Goal: Information Seeking & Learning: Learn about a topic

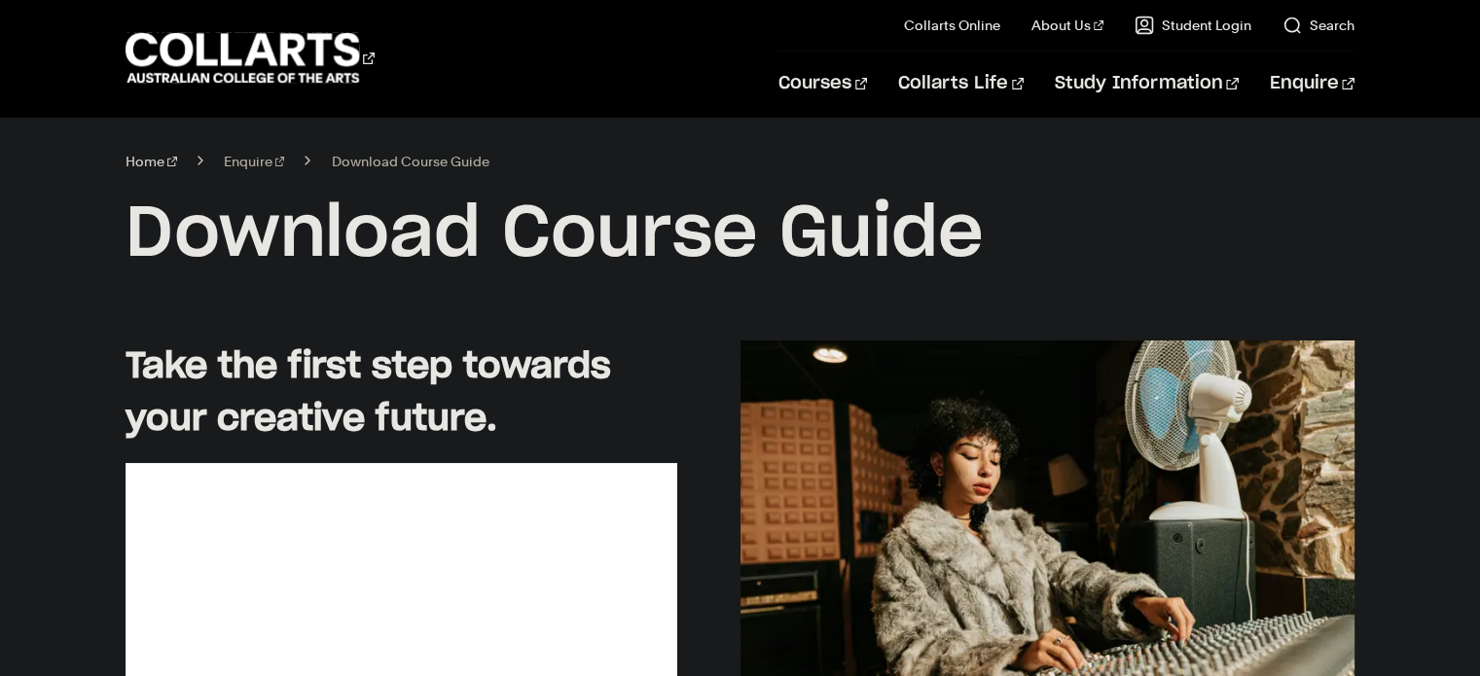
click at [148, 162] on link "Home" at bounding box center [152, 161] width 52 height 27
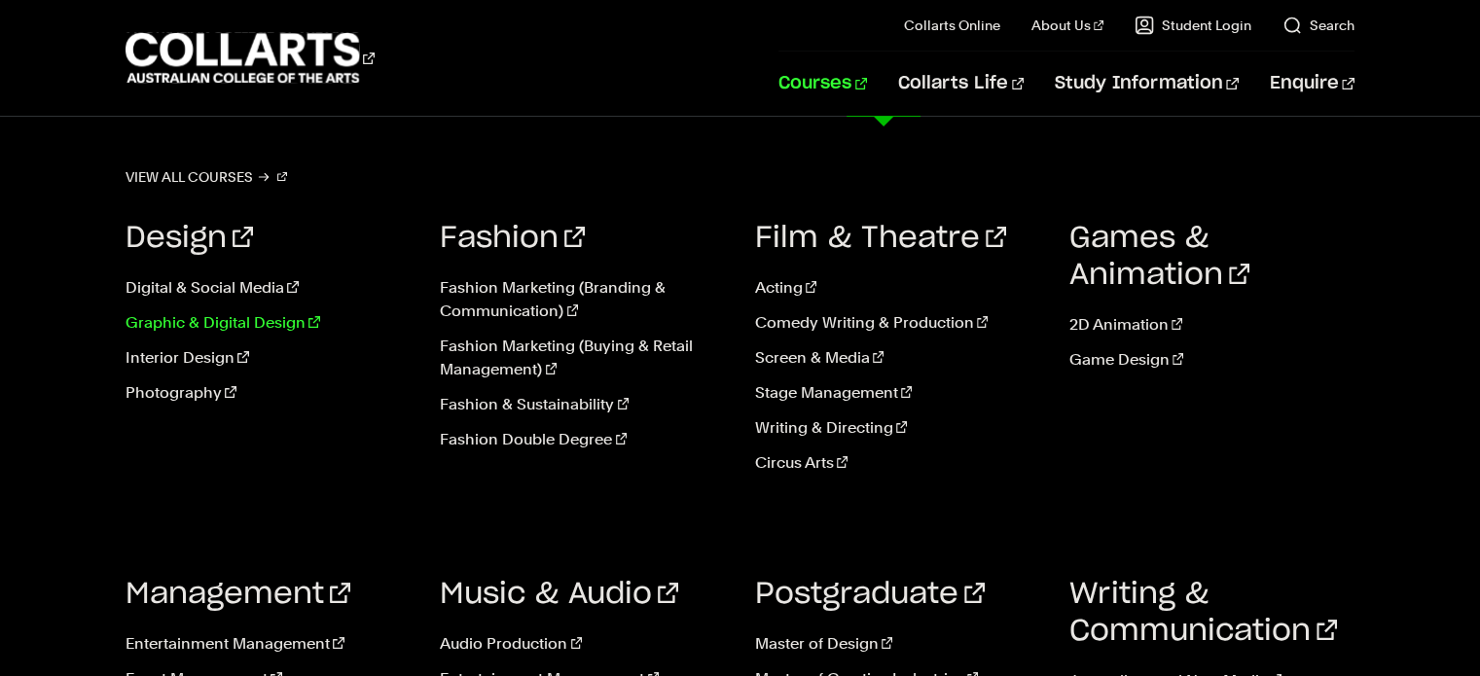
click at [253, 327] on link "Graphic & Digital Design" at bounding box center [268, 322] width 285 height 23
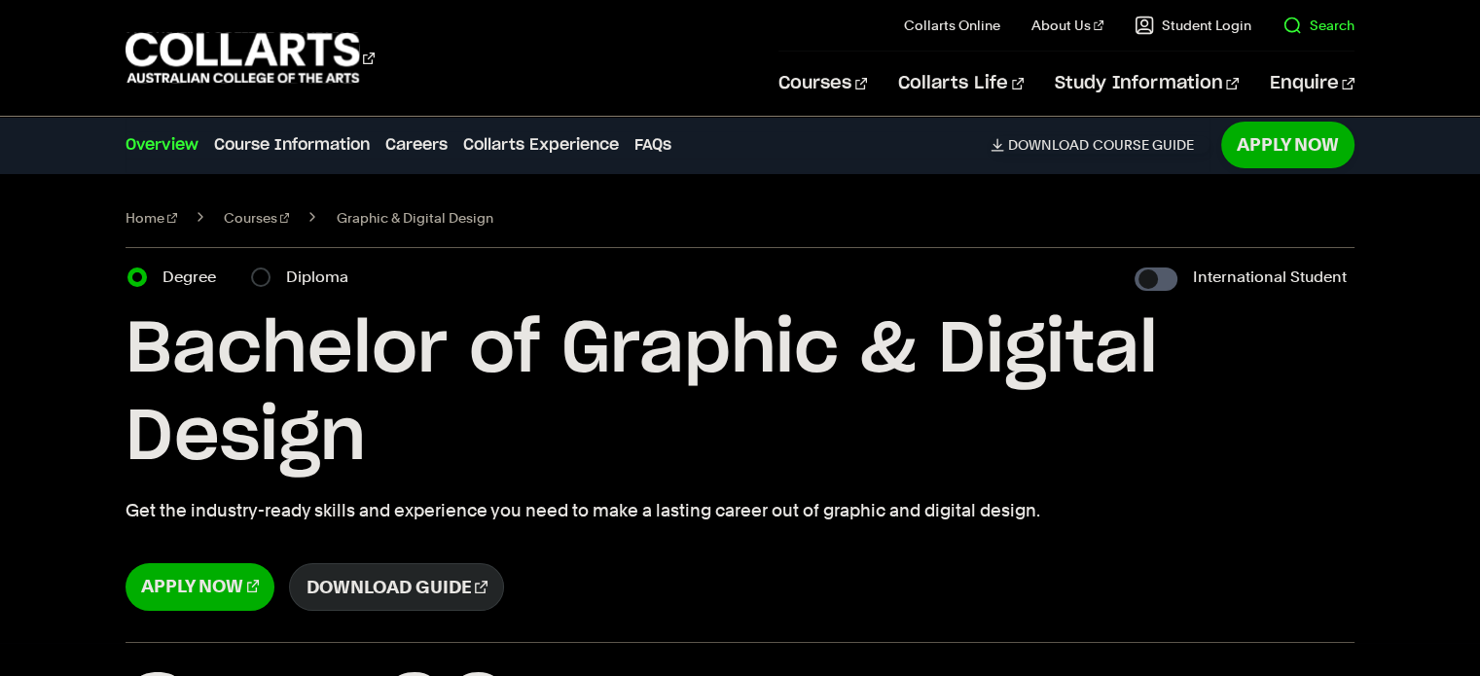
click at [1326, 25] on link "Search" at bounding box center [1319, 25] width 72 height 19
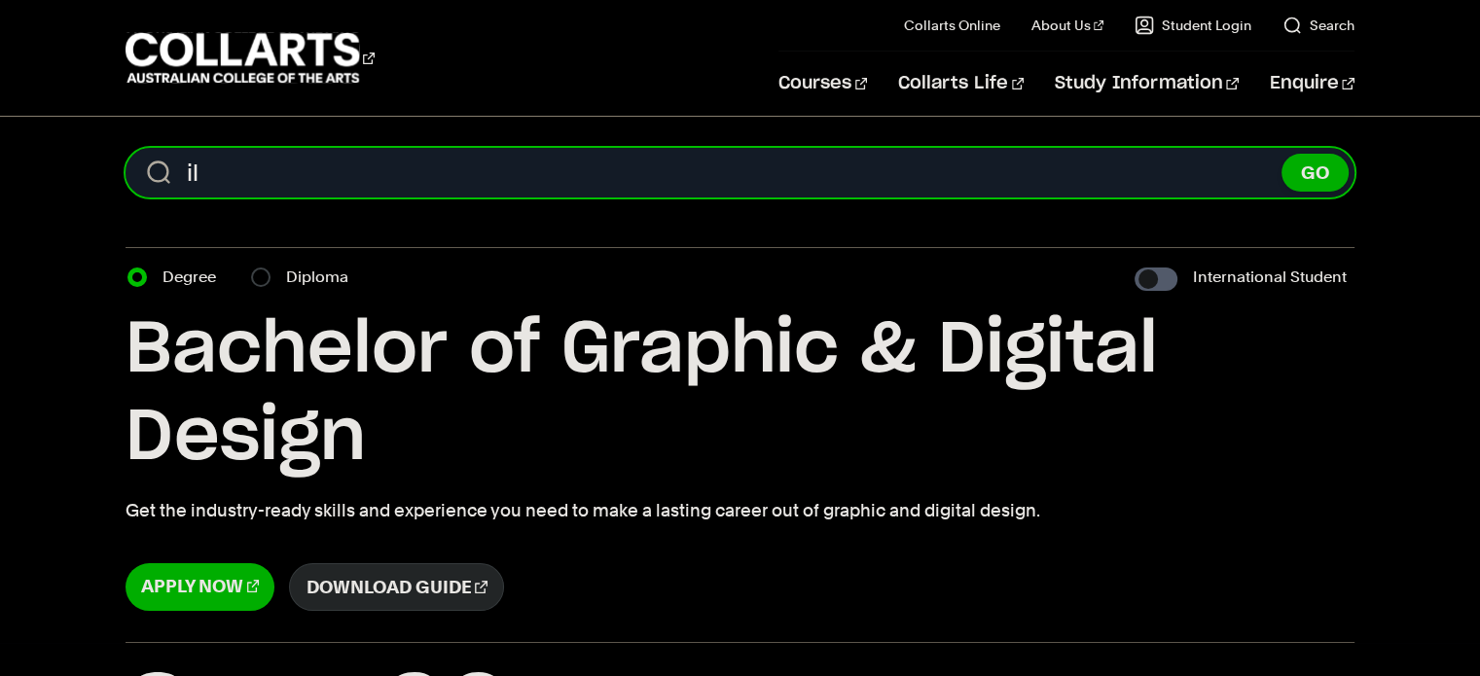
type input "i"
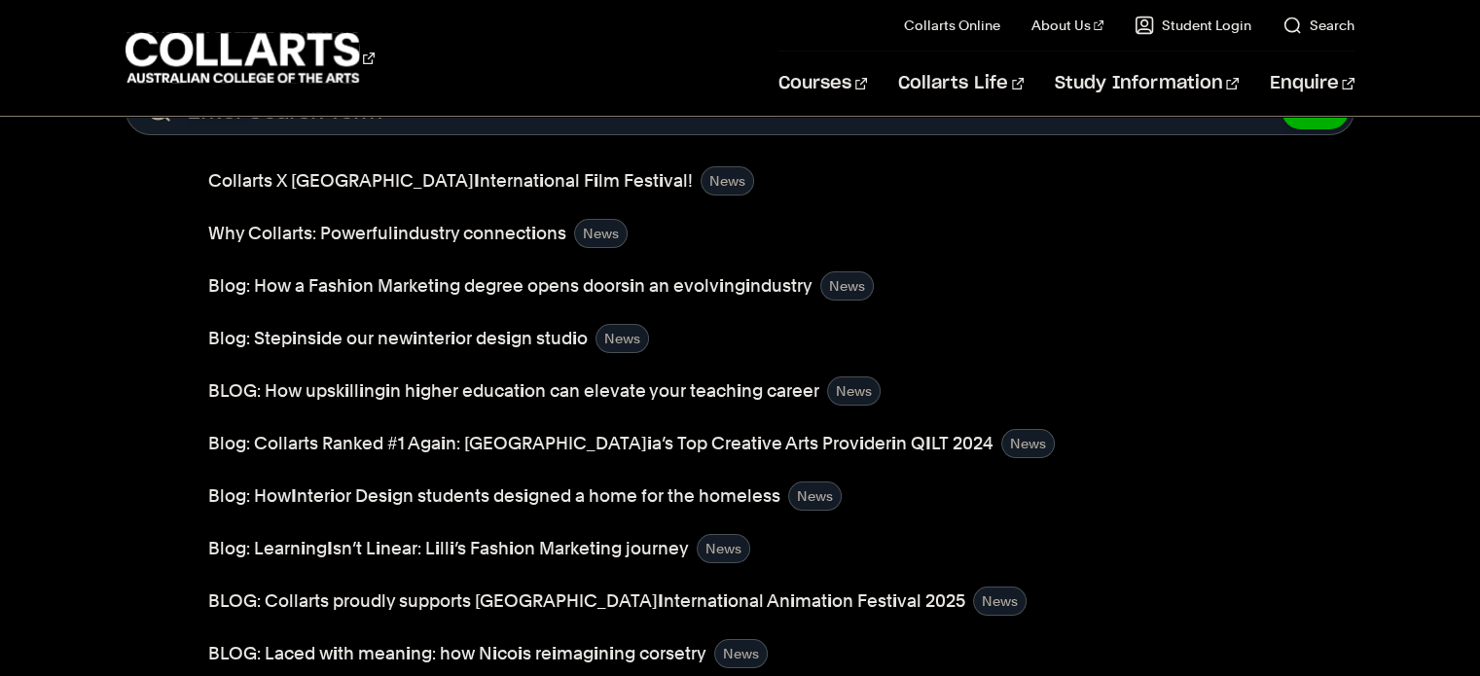
scroll to position [66, 0]
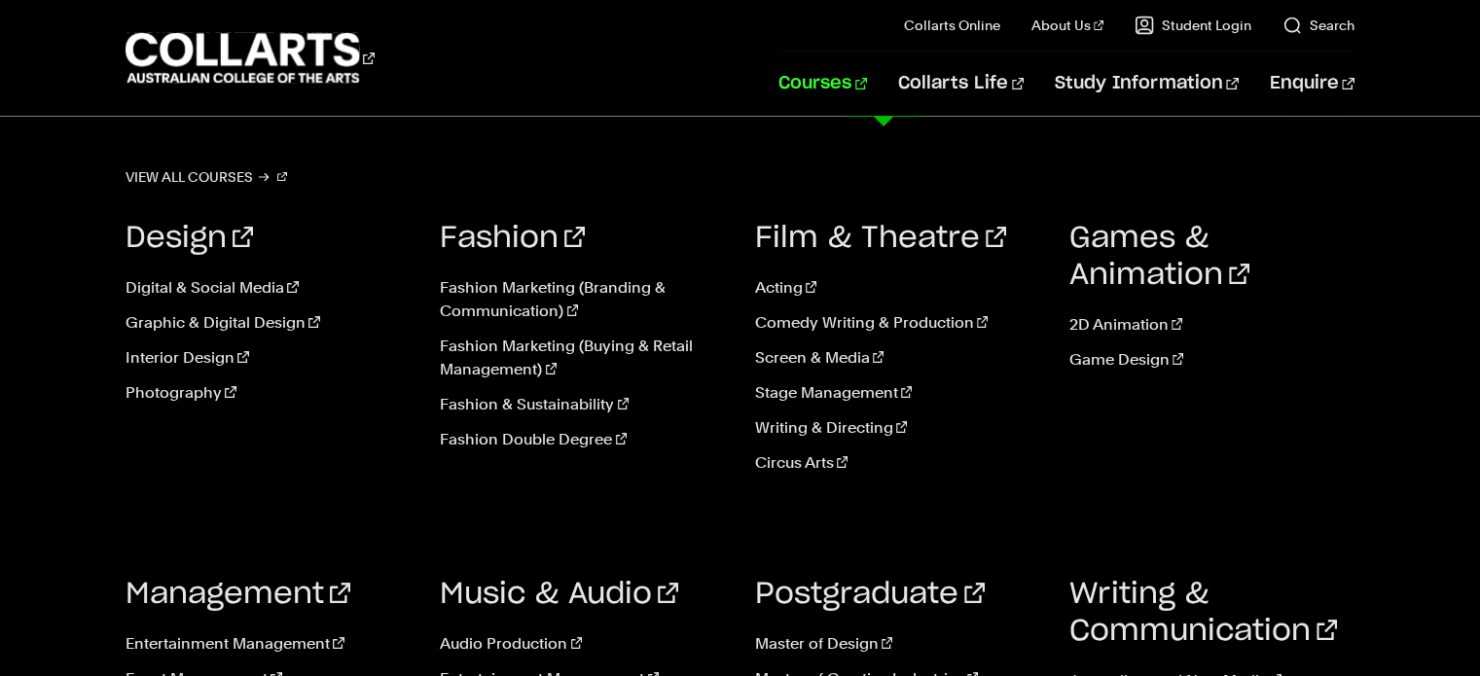
click at [867, 96] on link "Courses" at bounding box center [823, 84] width 89 height 64
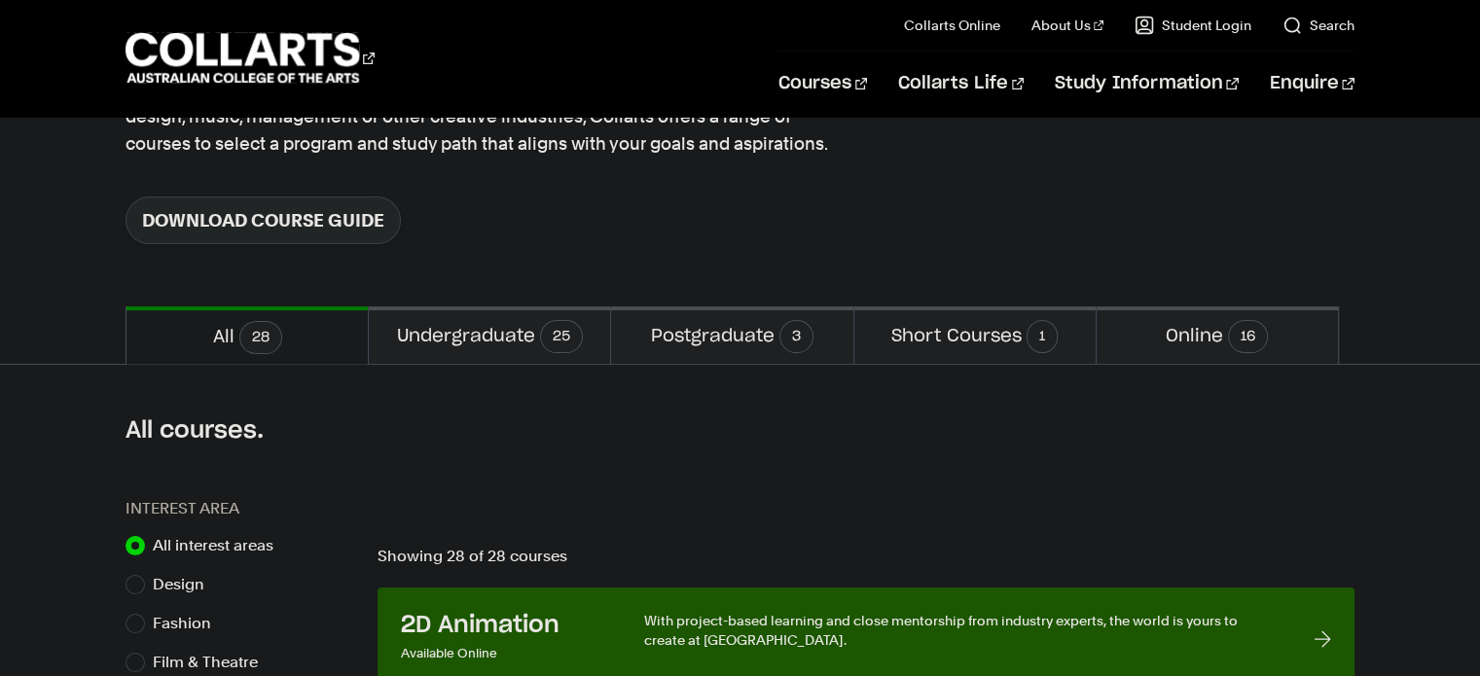
scroll to position [401, 0]
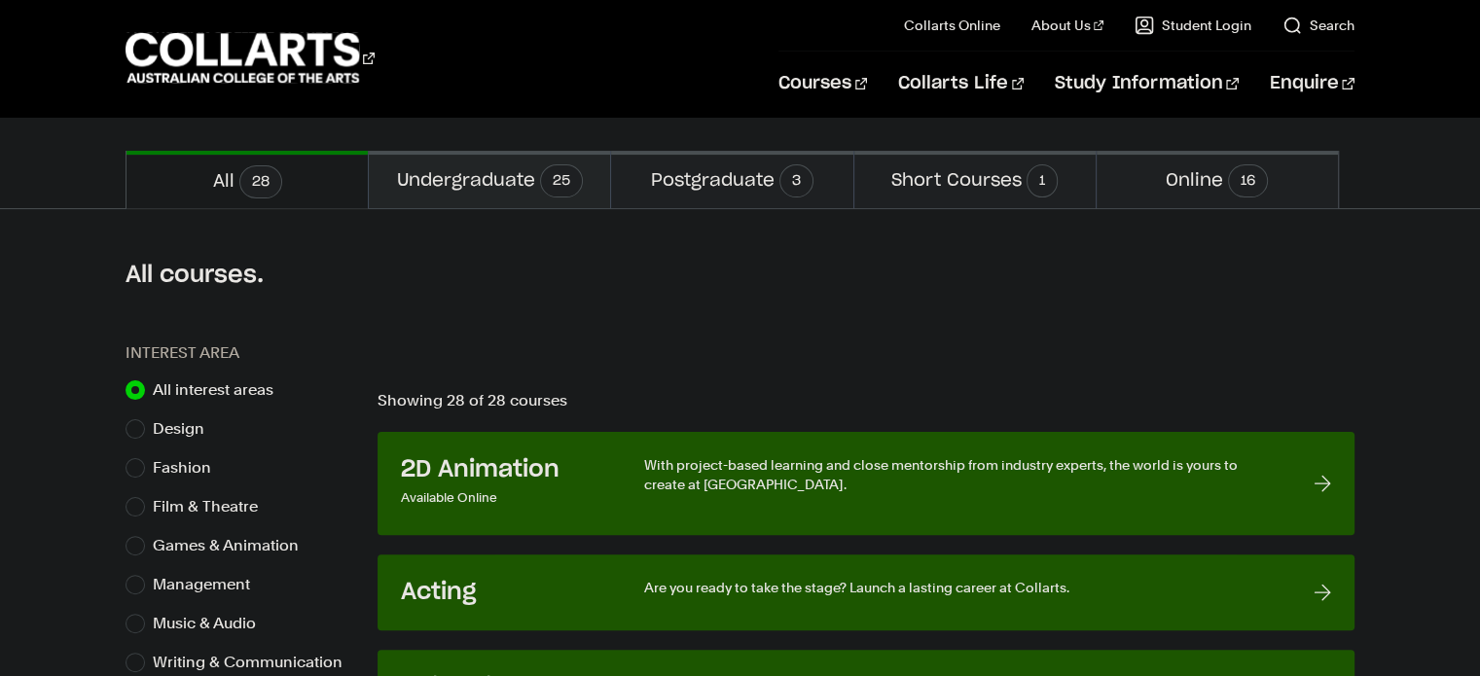
click at [448, 187] on button "Undergraduate 25" at bounding box center [489, 179] width 241 height 57
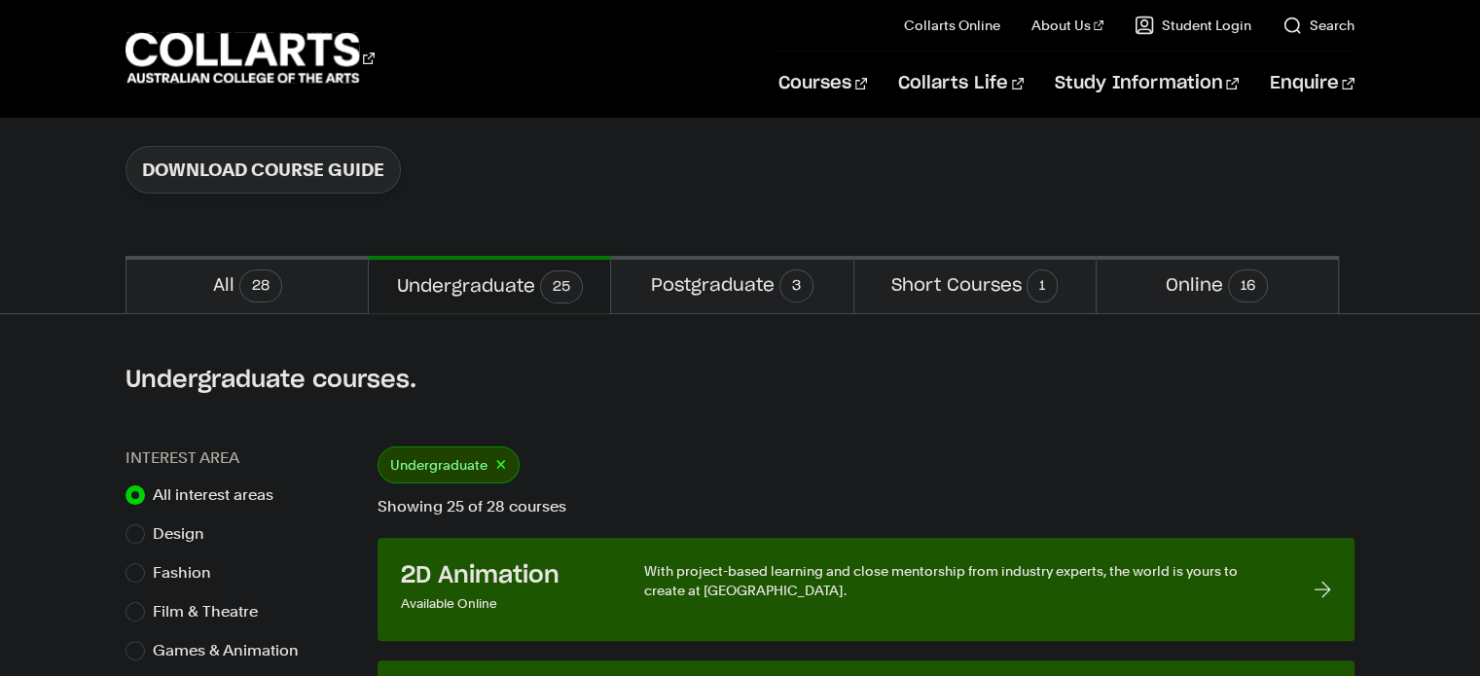
scroll to position [296, 0]
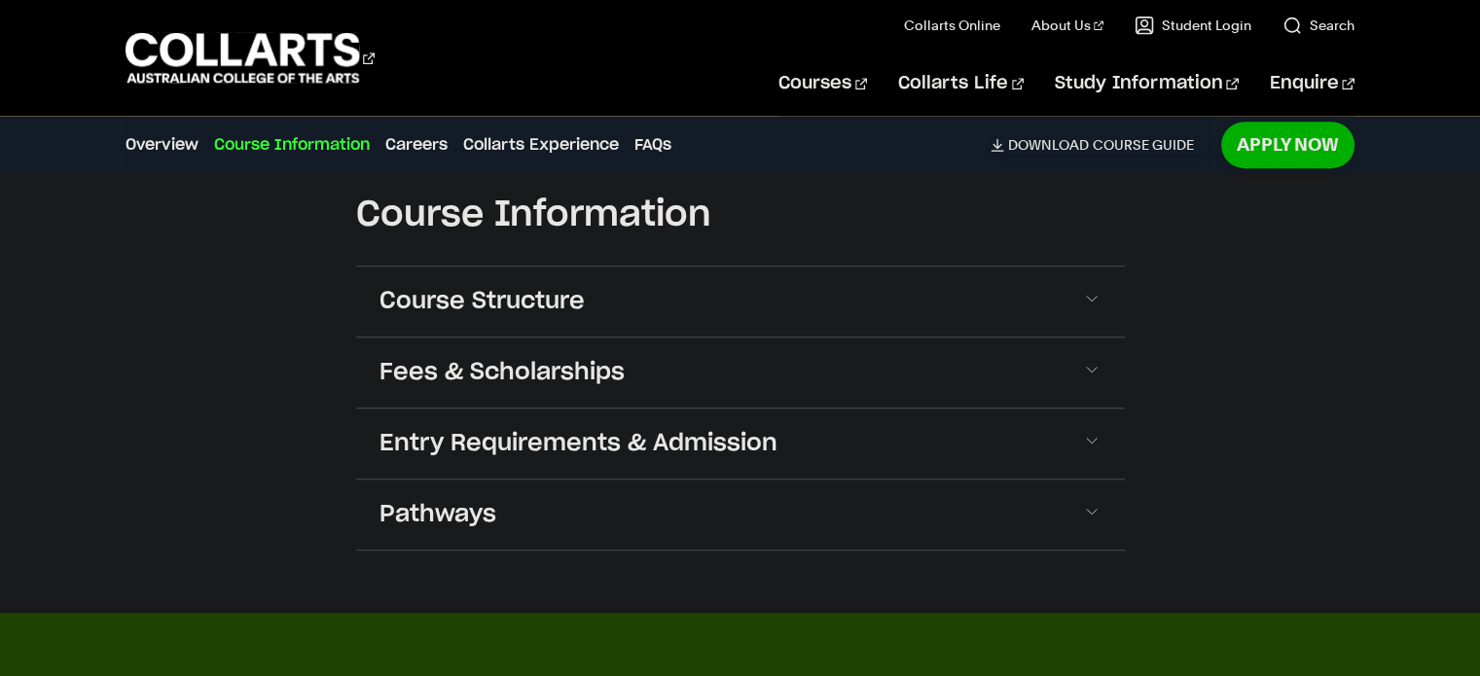
scroll to position [1318, 0]
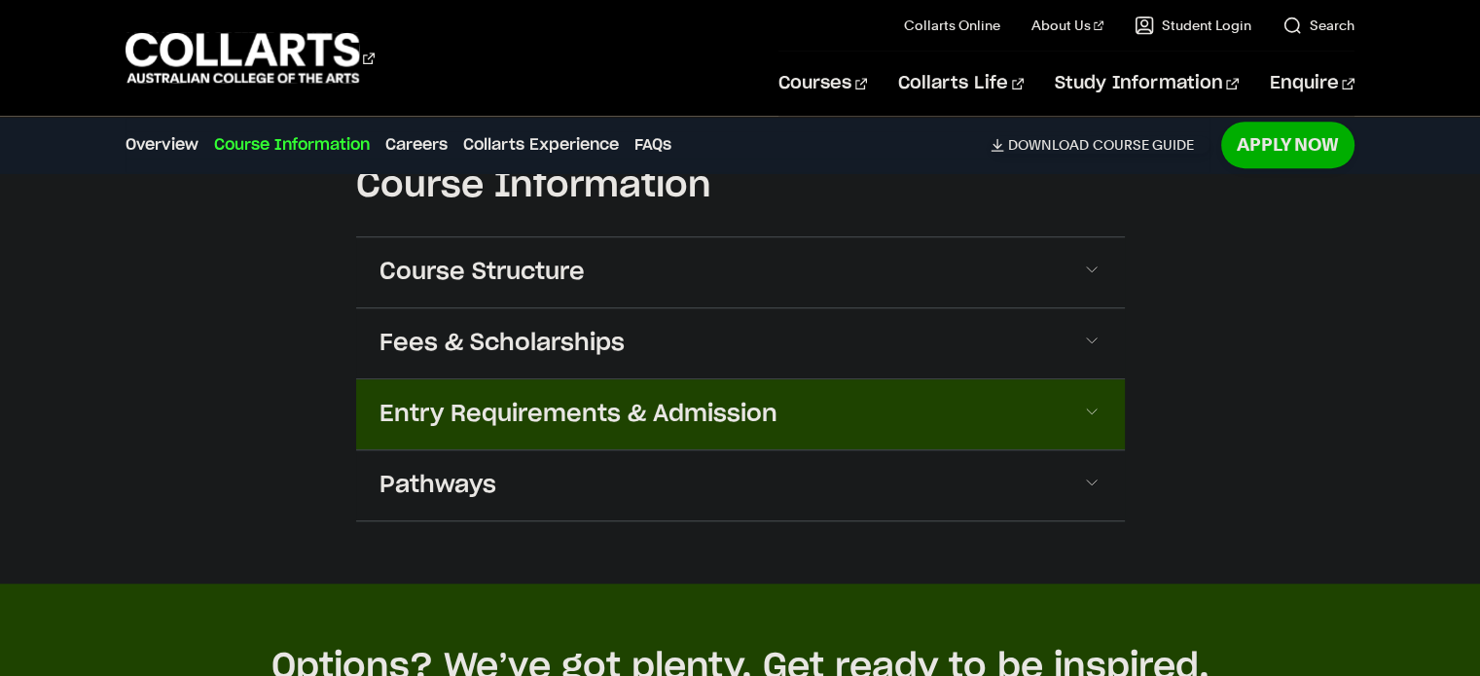
click at [555, 434] on button "Entry Requirements & Admission" at bounding box center [740, 415] width 769 height 70
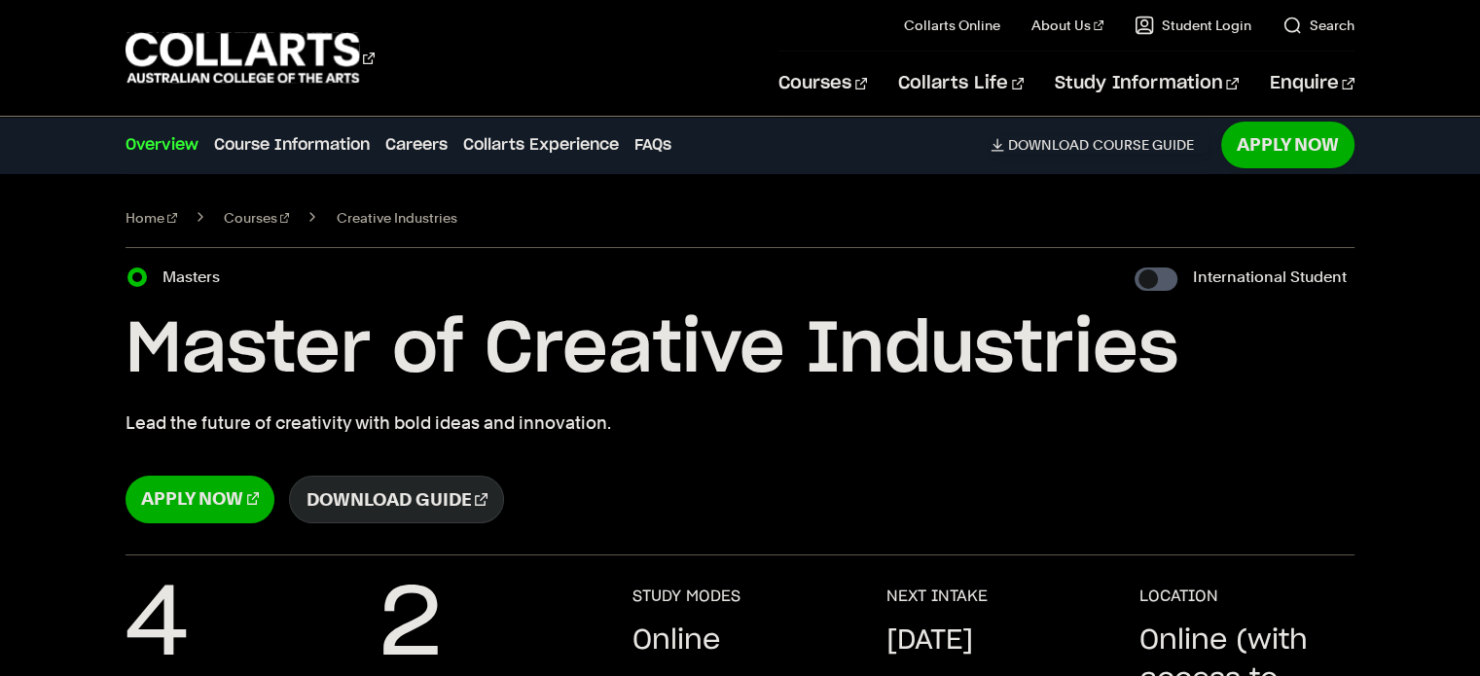
scroll to position [8, 0]
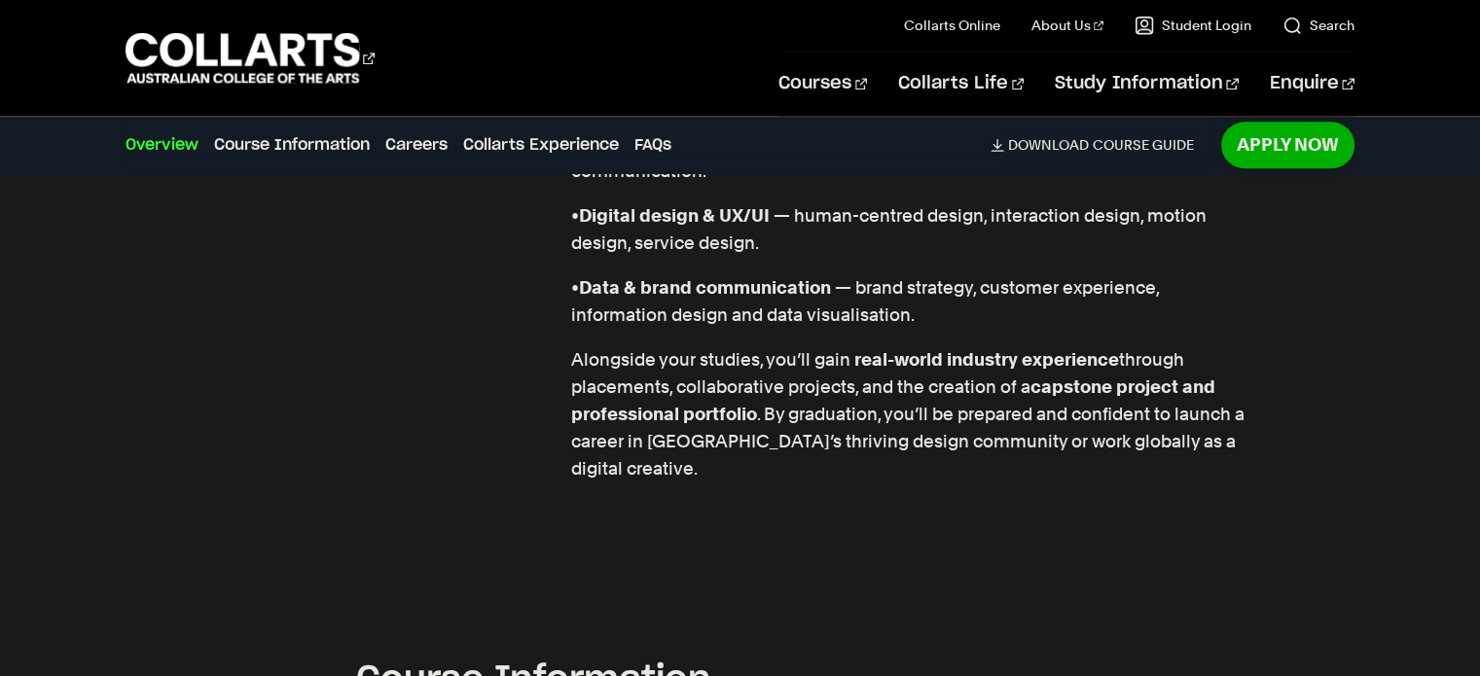
scroll to position [2085, 0]
